Goal: Task Accomplishment & Management: Use online tool/utility

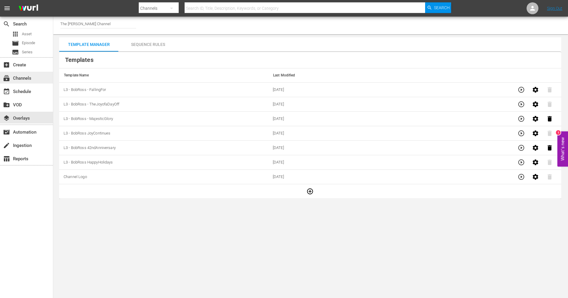
click at [30, 82] on div "subscriptions Channels" at bounding box center [26, 78] width 53 height 12
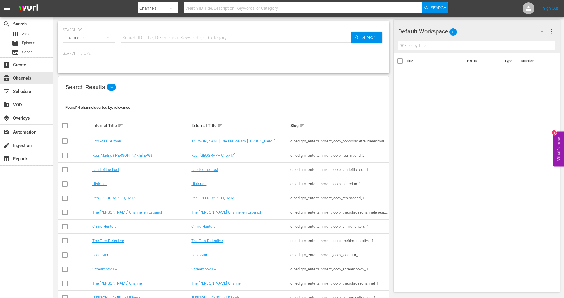
scroll to position [46, 0]
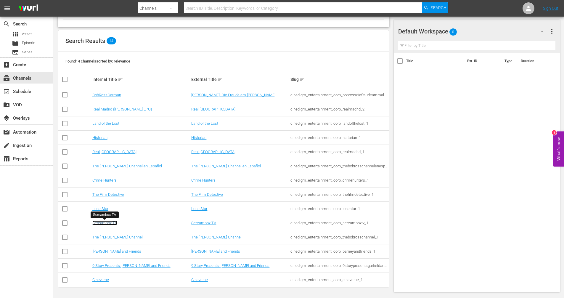
click at [106, 224] on link "Screambox TV" at bounding box center [104, 222] width 25 height 4
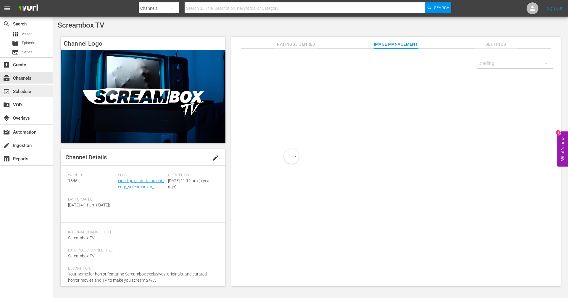
click at [30, 88] on div "event_available Schedule" at bounding box center [16, 90] width 33 height 5
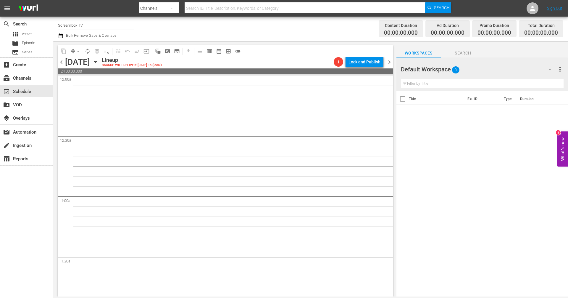
click at [63, 62] on span "chevron_left" at bounding box center [61, 61] width 7 height 7
